Goal: Information Seeking & Learning: Find specific fact

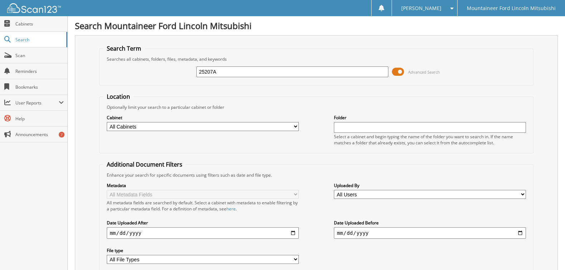
type input "25207A"
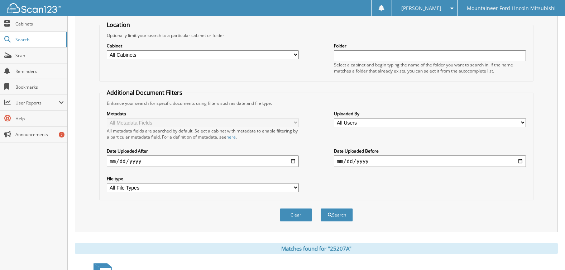
scroll to position [131, 0]
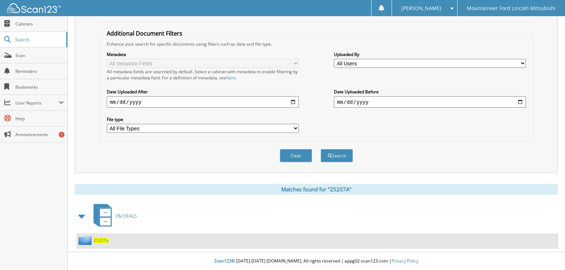
click at [99, 239] on span "25207a" at bounding box center [101, 240] width 15 height 6
